Goal: Check status

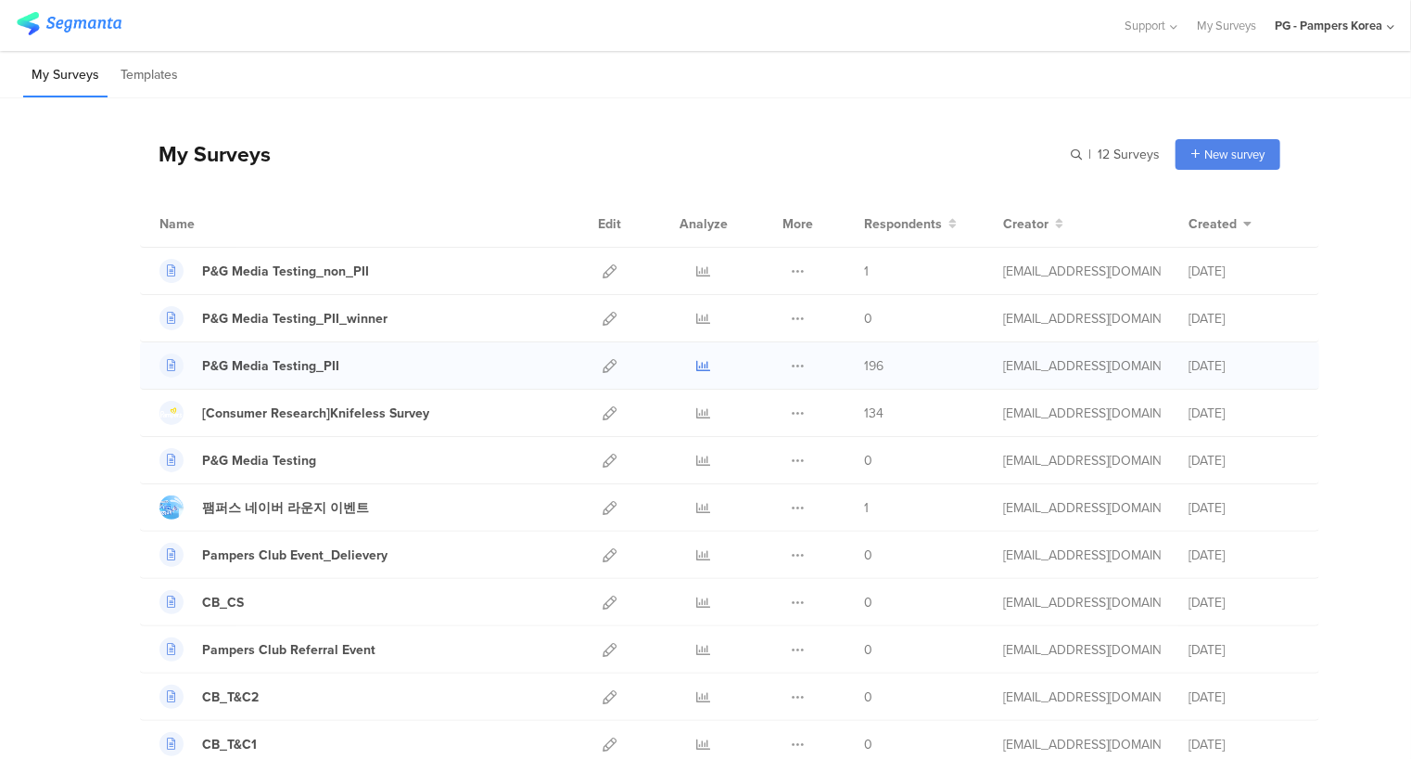
click at [697, 359] on icon at bounding box center [704, 366] width 14 height 14
